Goal: Information Seeking & Learning: Check status

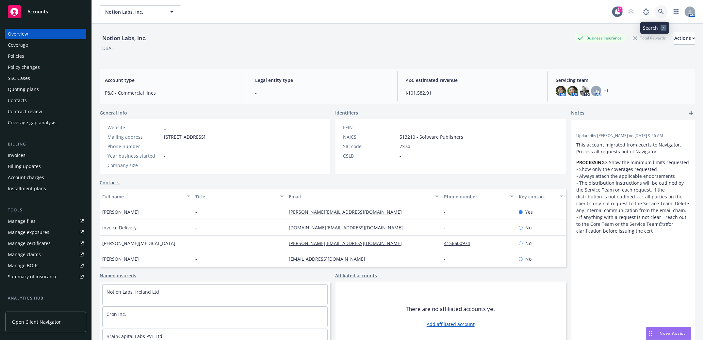
click at [658, 12] on icon at bounding box center [661, 12] width 6 height 6
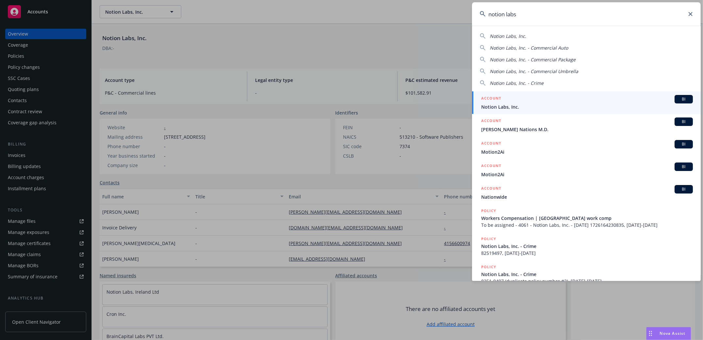
type input "notion labs"
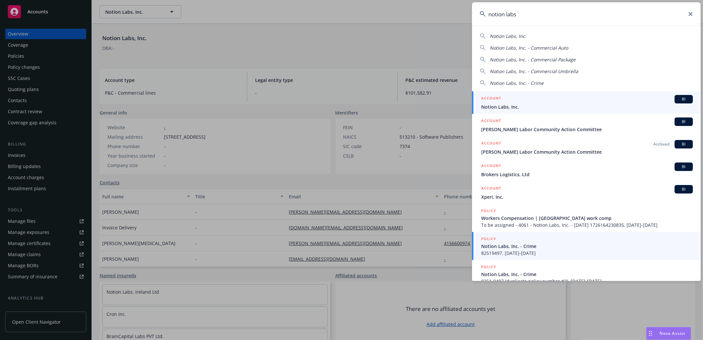
click at [495, 104] on span "Notion Labs, Inc." at bounding box center [587, 107] width 212 height 7
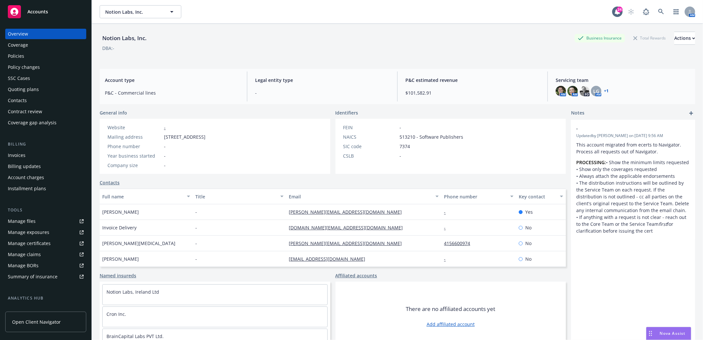
click at [11, 58] on div "Policies" at bounding box center [16, 56] width 16 height 10
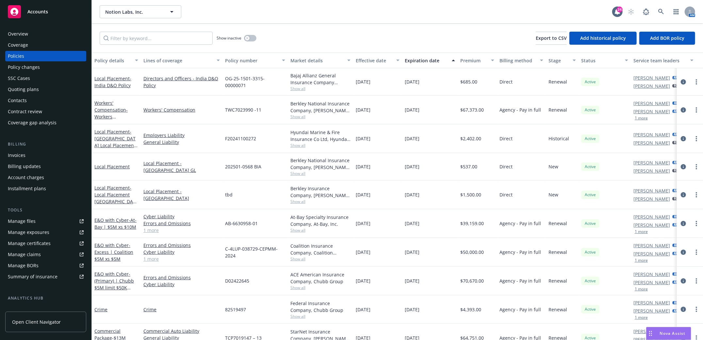
click at [21, 154] on div "Invoices" at bounding box center [17, 155] width 18 height 10
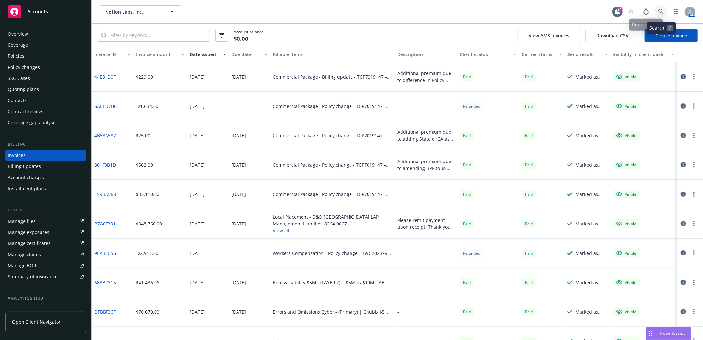
click at [661, 12] on icon at bounding box center [661, 12] width 6 height 6
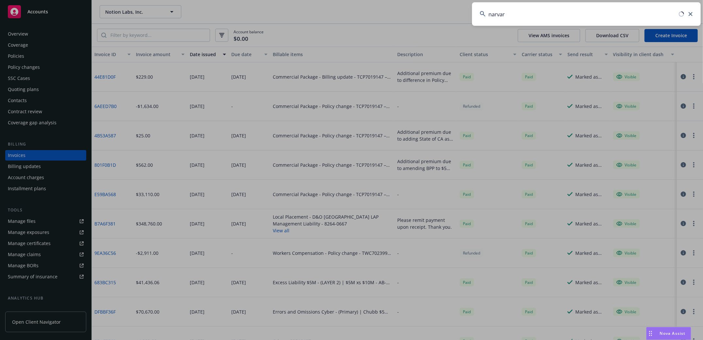
type input "narvar"
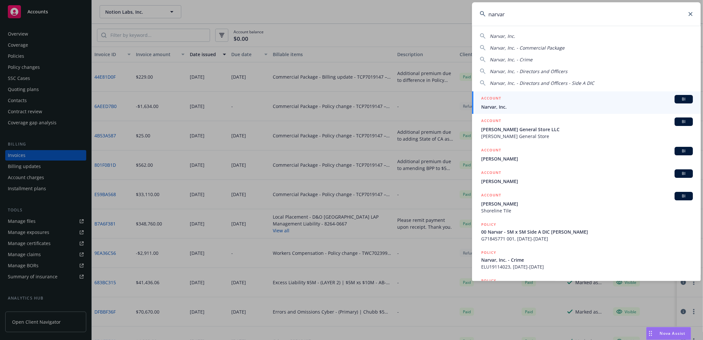
click at [494, 105] on span "Narvar, Inc." at bounding box center [587, 107] width 212 height 7
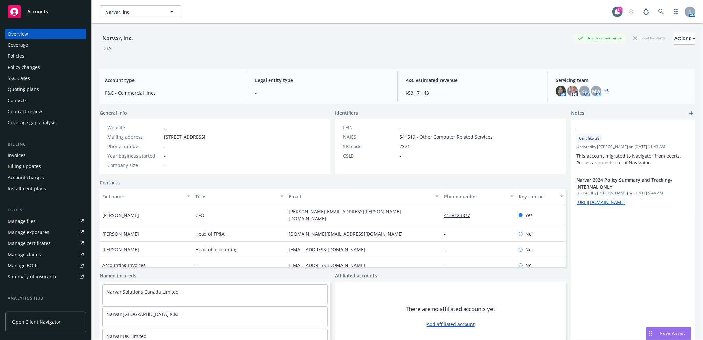
click at [14, 155] on div "Invoices" at bounding box center [17, 155] width 18 height 10
